Goal: Task Accomplishment & Management: Manage account settings

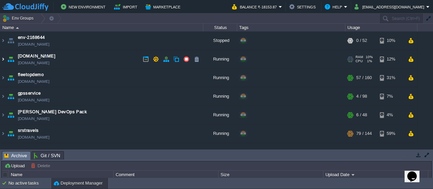
click at [3, 60] on img at bounding box center [2, 59] width 5 height 18
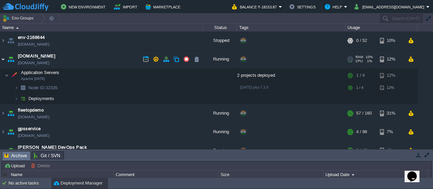
click at [3, 60] on img at bounding box center [2, 59] width 5 height 18
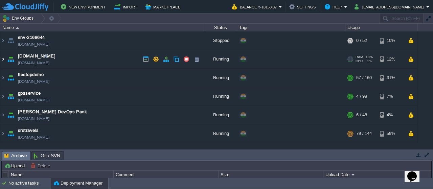
click at [3, 60] on img at bounding box center [2, 59] width 5 height 18
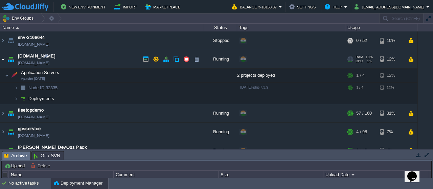
click at [3, 60] on img at bounding box center [2, 59] width 5 height 18
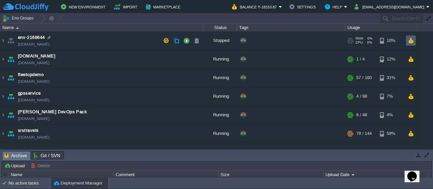
click at [413, 40] on button "button" at bounding box center [411, 41] width 6 height 6
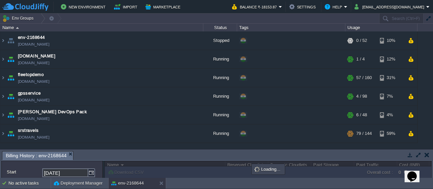
click at [417, 151] on td at bounding box center [418, 155] width 8 height 8
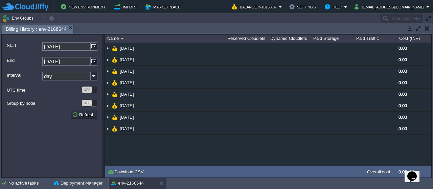
click at [428, 27] on button "button" at bounding box center [426, 28] width 5 height 6
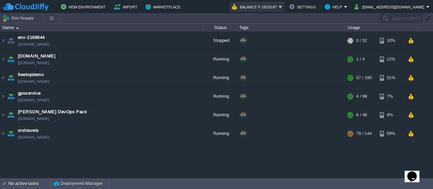
click at [279, 10] on button "Balance ₹-18153.87" at bounding box center [255, 7] width 47 height 8
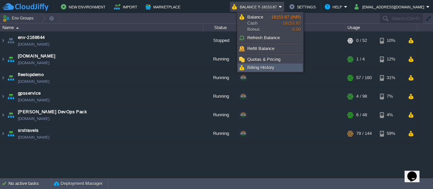
click at [275, 69] on link "Billing History" at bounding box center [270, 67] width 64 height 7
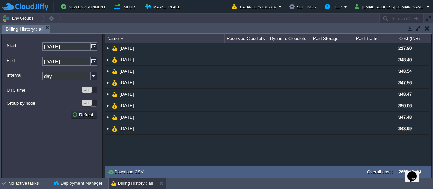
click at [148, 185] on button "Billing History : all" at bounding box center [132, 183] width 42 height 7
